Goal: Find specific page/section: Find specific page/section

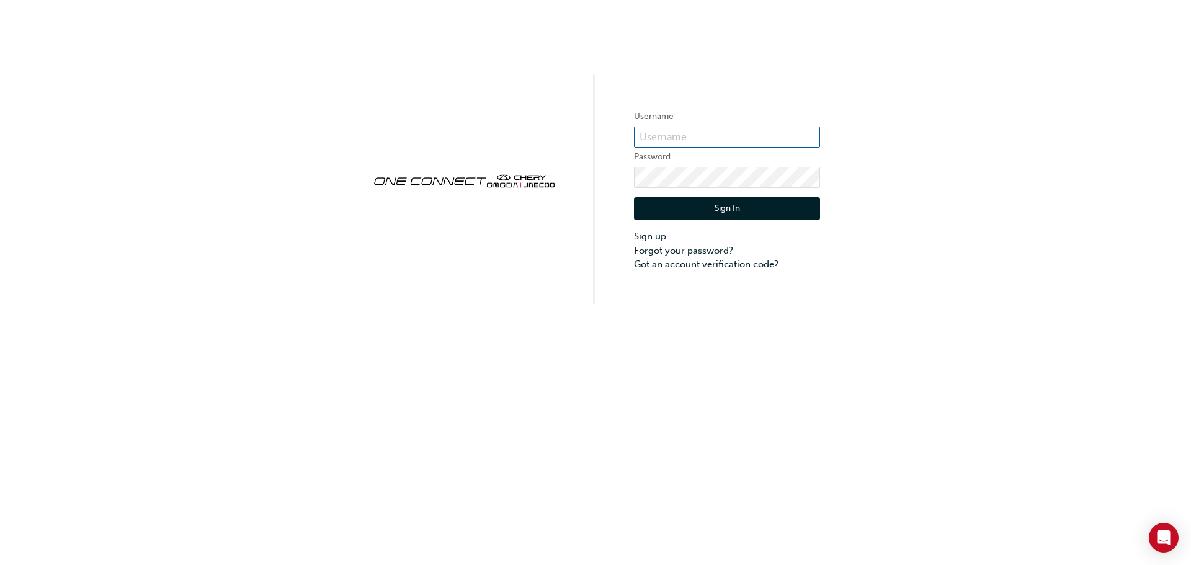
type input "CHAU0526"
click at [736, 203] on button "Sign In" at bounding box center [727, 209] width 186 height 24
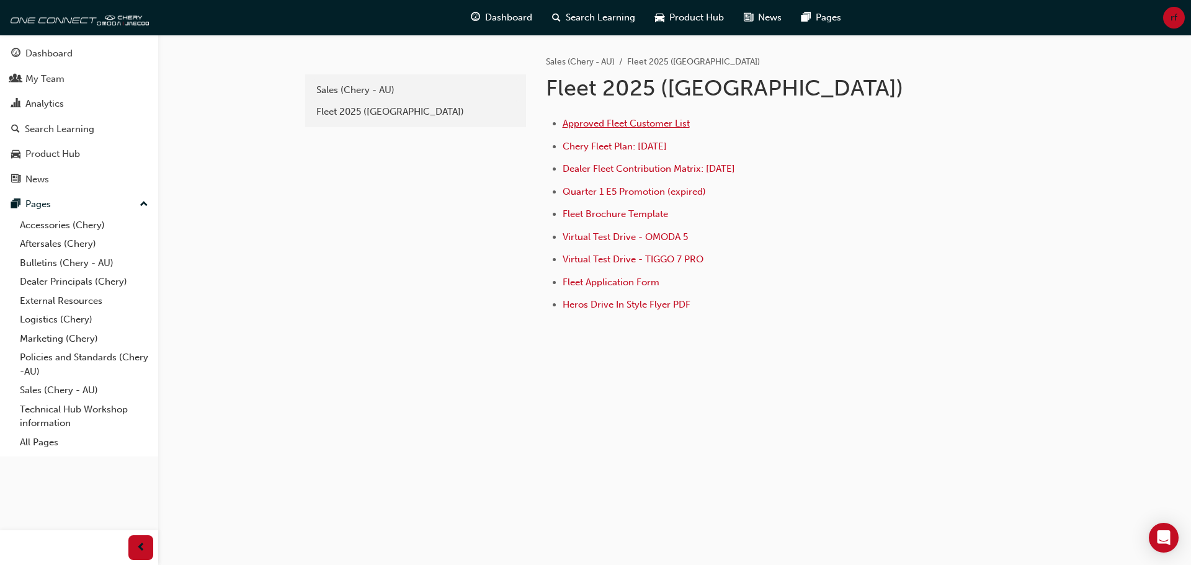
click at [648, 123] on span "Approved Fleet Customer List" at bounding box center [625, 123] width 127 height 11
